Goal: Navigation & Orientation: Find specific page/section

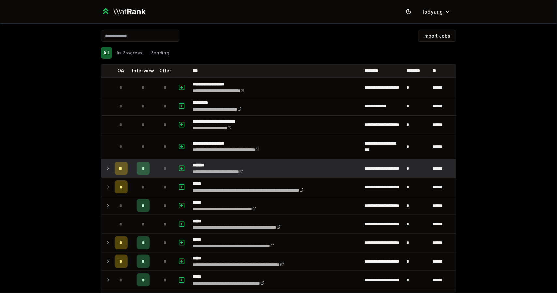
click at [105, 163] on td at bounding box center [106, 168] width 10 height 18
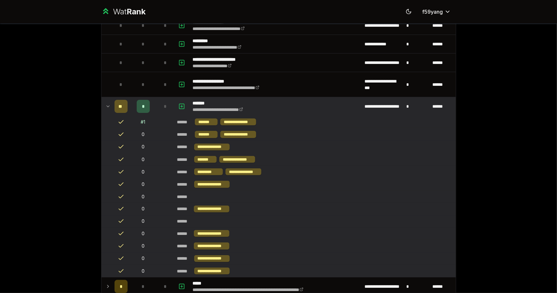
scroll to position [76, 0]
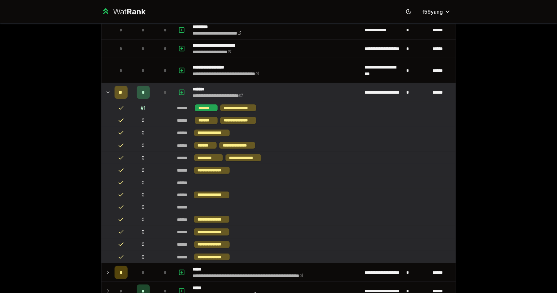
click at [209, 109] on div "*******" at bounding box center [206, 107] width 23 height 7
click at [208, 119] on div "*******" at bounding box center [206, 120] width 23 height 7
click at [101, 92] on td at bounding box center [106, 92] width 10 height 18
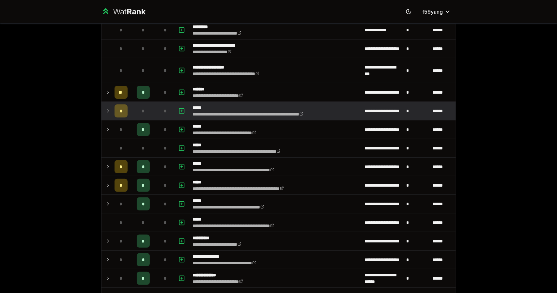
click at [101, 109] on td at bounding box center [106, 111] width 10 height 18
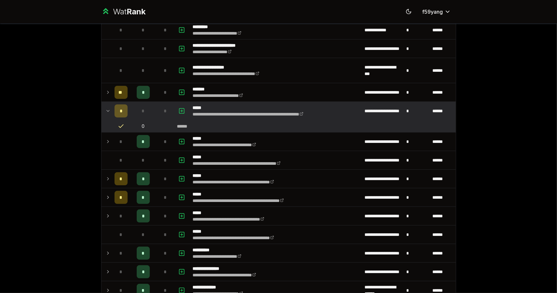
click at [101, 110] on td at bounding box center [106, 111] width 10 height 18
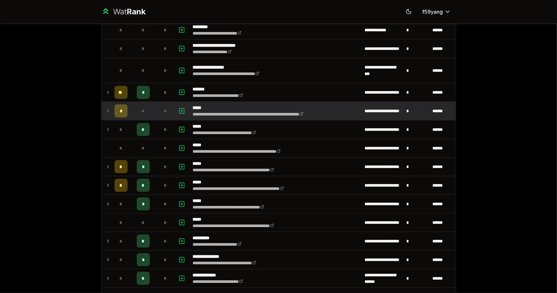
click at [101, 110] on td at bounding box center [106, 111] width 10 height 18
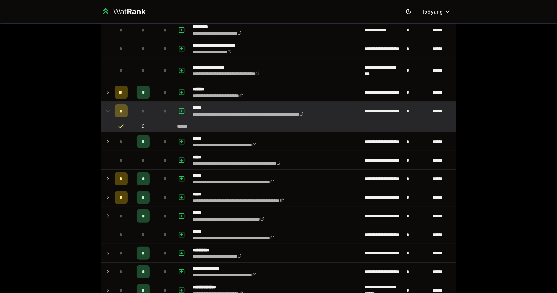
click at [101, 110] on td at bounding box center [106, 111] width 10 height 18
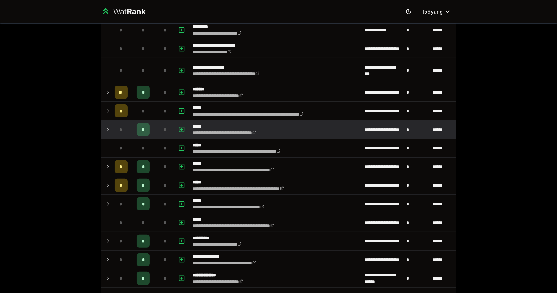
click at [104, 123] on td at bounding box center [106, 129] width 10 height 18
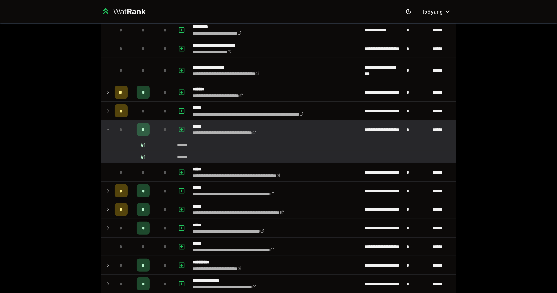
click at [106, 126] on icon at bounding box center [107, 130] width 5 height 8
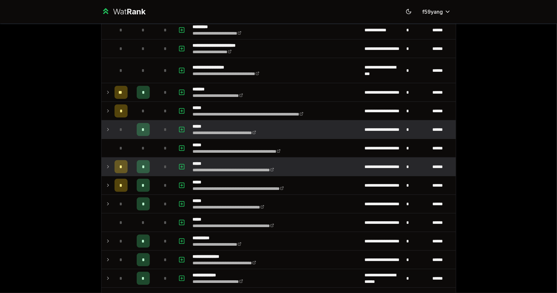
click at [107, 168] on icon at bounding box center [107, 167] width 5 height 8
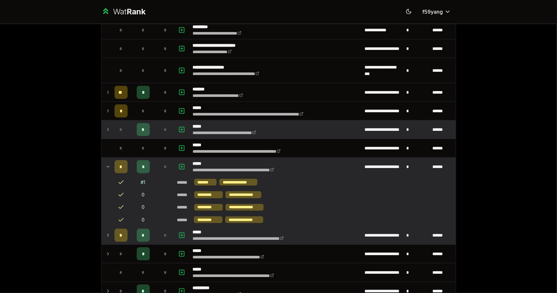
click at [101, 228] on td at bounding box center [106, 235] width 10 height 18
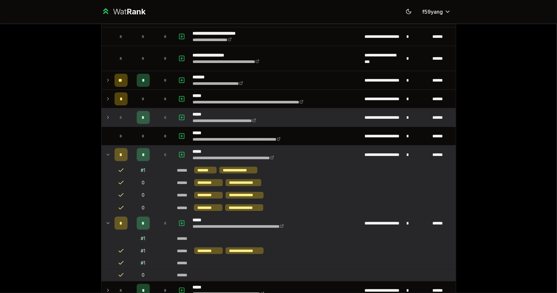
scroll to position [88, 0]
click at [105, 156] on icon at bounding box center [107, 154] width 5 height 8
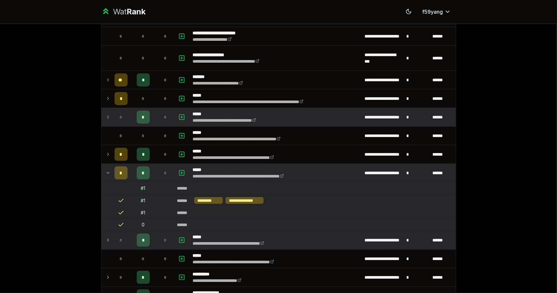
click at [105, 238] on icon at bounding box center [107, 240] width 5 height 8
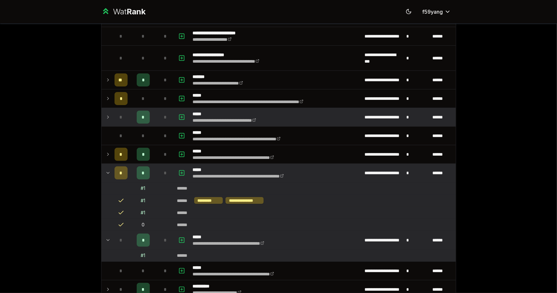
click at [112, 173] on td "*" at bounding box center [121, 173] width 18 height 18
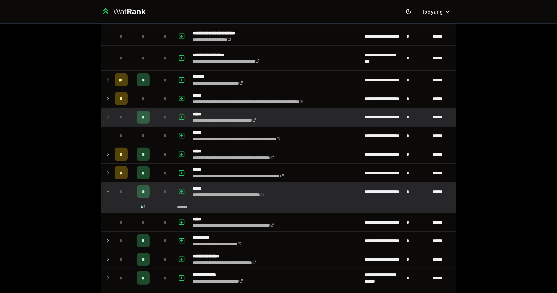
click at [102, 192] on td at bounding box center [106, 191] width 10 height 18
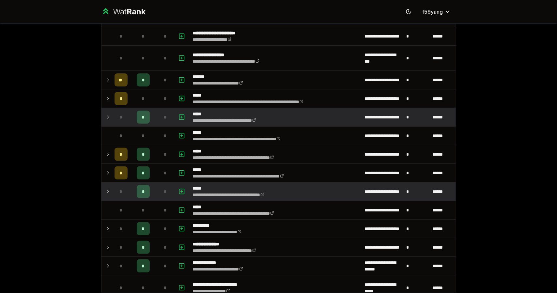
scroll to position [253, 0]
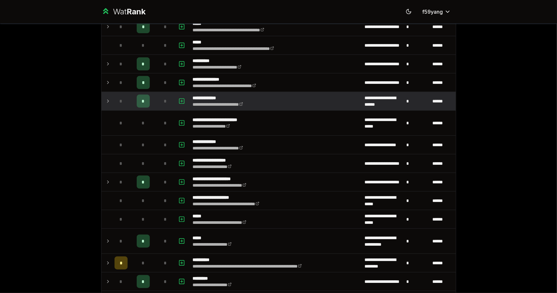
click at [107, 97] on icon at bounding box center [107, 101] width 5 height 8
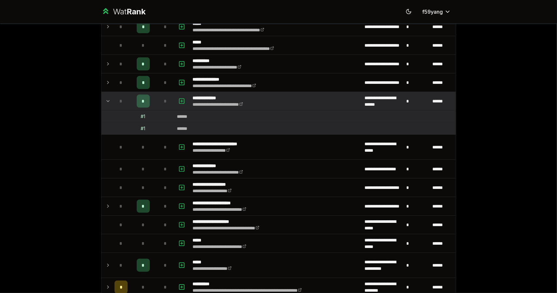
click at [105, 97] on icon at bounding box center [107, 101] width 5 height 8
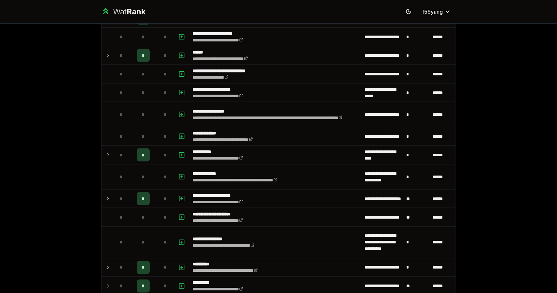
scroll to position [684, 0]
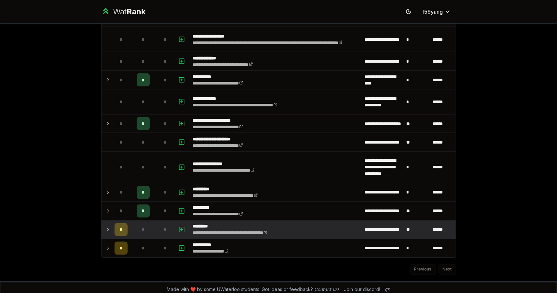
click at [105, 226] on icon at bounding box center [107, 230] width 5 height 8
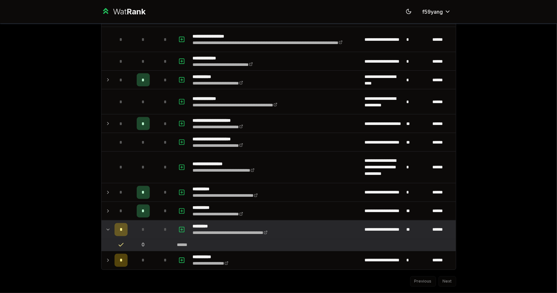
click at [106, 226] on icon at bounding box center [107, 230] width 5 height 8
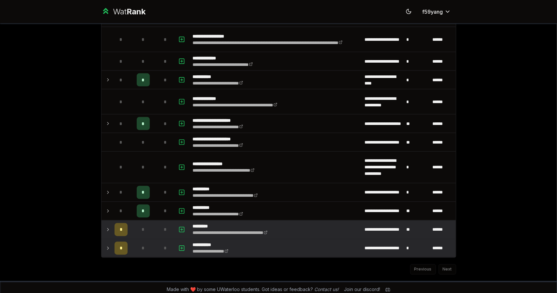
click at [106, 244] on icon at bounding box center [107, 248] width 5 height 8
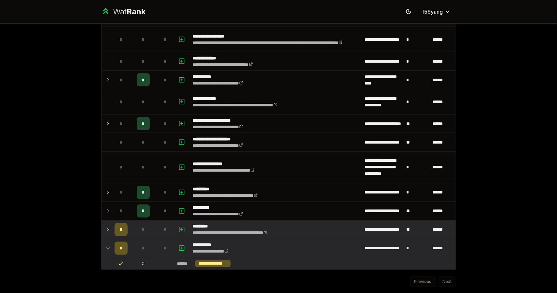
click at [107, 244] on icon at bounding box center [107, 248] width 5 height 8
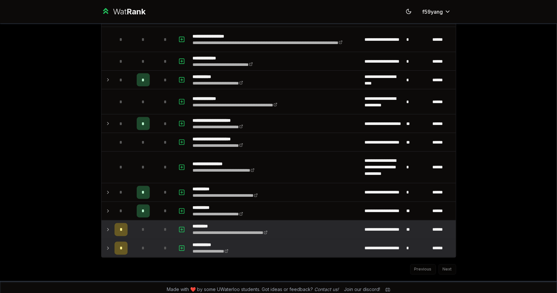
click at [107, 244] on icon at bounding box center [107, 248] width 5 height 8
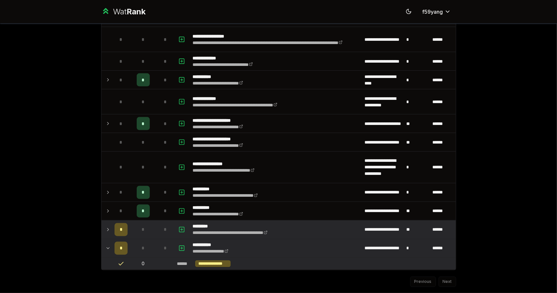
click at [102, 240] on td at bounding box center [106, 248] width 10 height 18
